Goal: Task Accomplishment & Management: Manage account settings

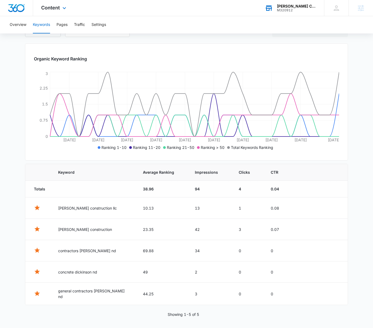
click at [284, 3] on div "Wells Construction, LLC M320912 Your Accounts View All" at bounding box center [290, 8] width 67 height 16
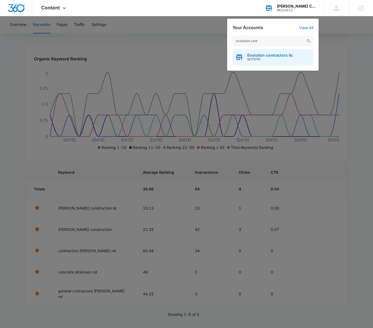
type input "evolution cont"
click at [296, 54] on div "Evolution contractors llc M179791" at bounding box center [273, 57] width 81 height 16
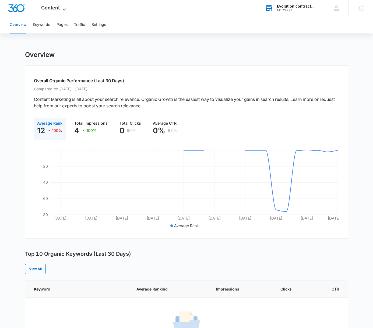
click at [57, 9] on span "Content" at bounding box center [50, 8] width 19 height 6
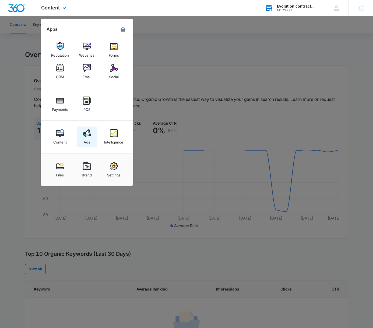
click at [84, 139] on div "Ads" at bounding box center [87, 140] width 6 height 7
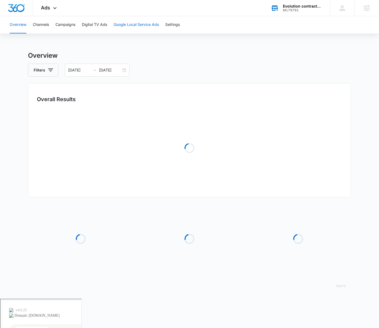
click at [134, 19] on button "Google Local Service Ads" at bounding box center [136, 24] width 45 height 17
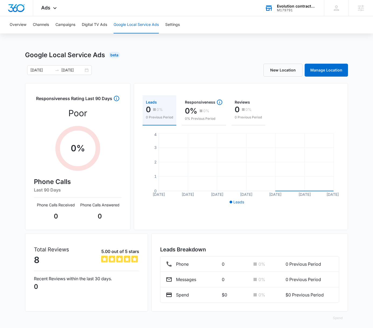
scroll to position [3, 0]
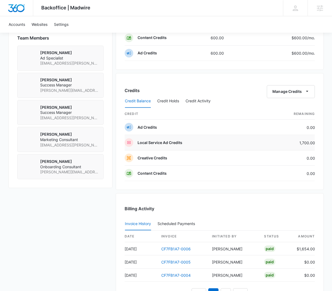
scroll to position [392, 0]
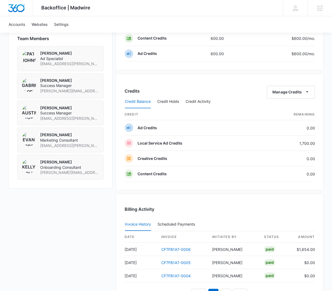
click at [289, 95] on div "Credit Balance Credit Holds Credit Activity" at bounding box center [219, 101] width 190 height 13
click at [290, 91] on button "Manage Credits" at bounding box center [290, 92] width 48 height 13
click at [288, 103] on button "Transfer Credits" at bounding box center [291, 107] width 48 height 8
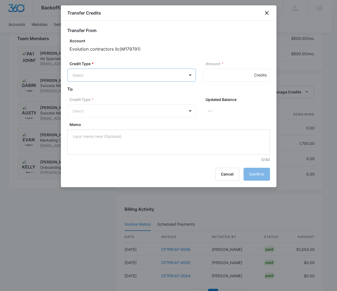
click at [114, 77] on body "Backoffice | Madwire Apps Settings Austin Layton austin.layton@madwire.com My P…" at bounding box center [168, 26] width 337 height 836
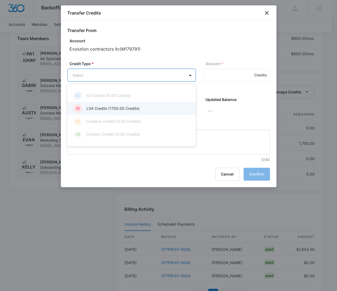
click at [130, 107] on p "LSA Credits (1700.00 Credits)" at bounding box center [112, 109] width 53 height 6
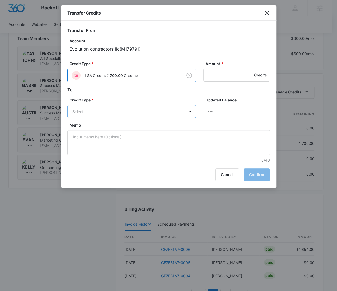
click at [132, 110] on body "Backoffice | Madwire Apps Settings Austin Layton austin.layton@madwire.com My P…" at bounding box center [168, 26] width 337 height 836
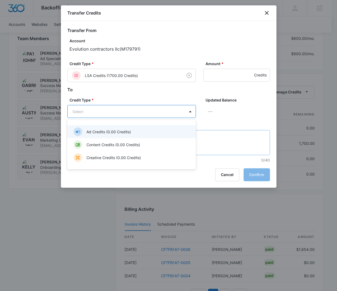
click at [123, 131] on p "Ad Credits (0.00 Credits)" at bounding box center [108, 132] width 44 height 6
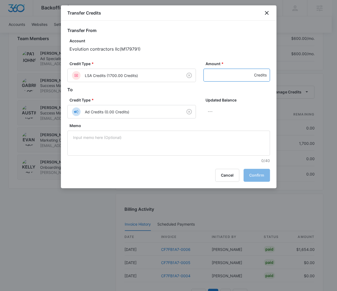
click at [220, 77] on input "Amount *" at bounding box center [236, 75] width 67 height 13
type input "250"
click at [250, 96] on form "Transfer From Account Evolution contractors llc ( M179791 ) Credit Type * LSA C…" at bounding box center [168, 95] width 203 height 136
click at [257, 175] on button "Confirm" at bounding box center [257, 175] width 26 height 13
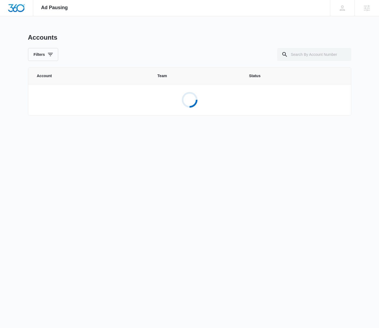
click at [305, 47] on div "Accounts Filters" at bounding box center [189, 46] width 323 height 27
click at [306, 51] on input "text" at bounding box center [314, 54] width 74 height 13
paste input "M179791"
type input "M179791"
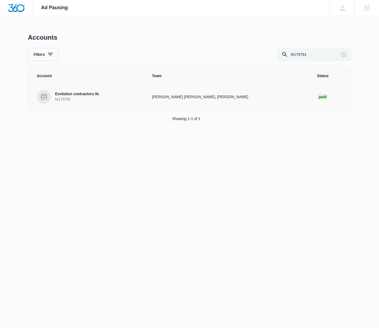
click at [86, 89] on td "Evolution contractors llc M179791" at bounding box center [86, 96] width 117 height 25
click at [85, 91] on link "Evolution contractors llc M179791" at bounding box center [88, 97] width 102 height 14
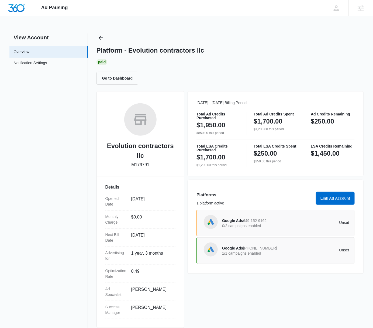
click at [291, 224] on div "Unset" at bounding box center [318, 222] width 64 height 5
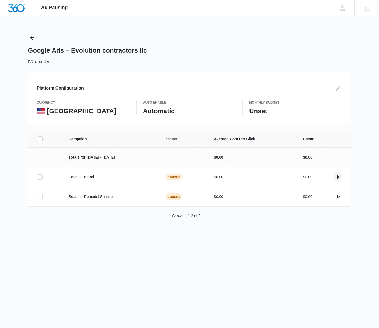
click at [339, 175] on icon "actions.activate" at bounding box center [338, 176] width 6 height 6
